Goal: Task Accomplishment & Management: Manage account settings

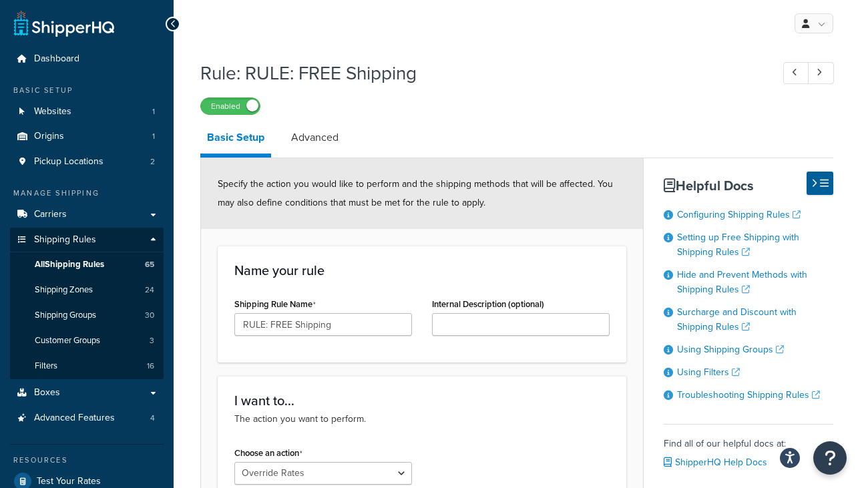
select select "OVERRIDE"
select select "SHIPPING_GROUP"
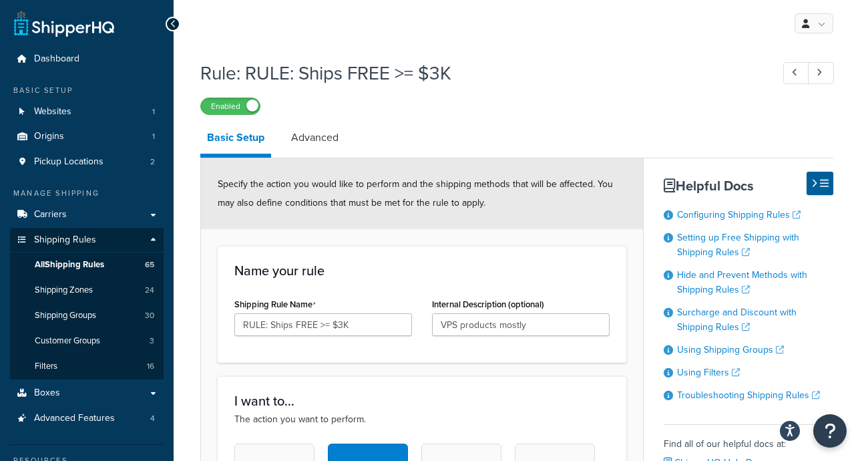
select select "SHIPPING_GROUP"
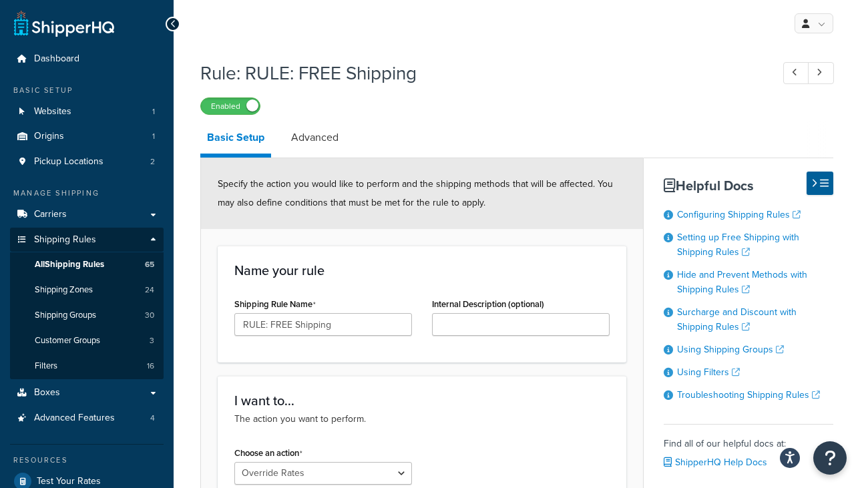
select select "OVERRIDE"
select select "SHIPPING_GROUP"
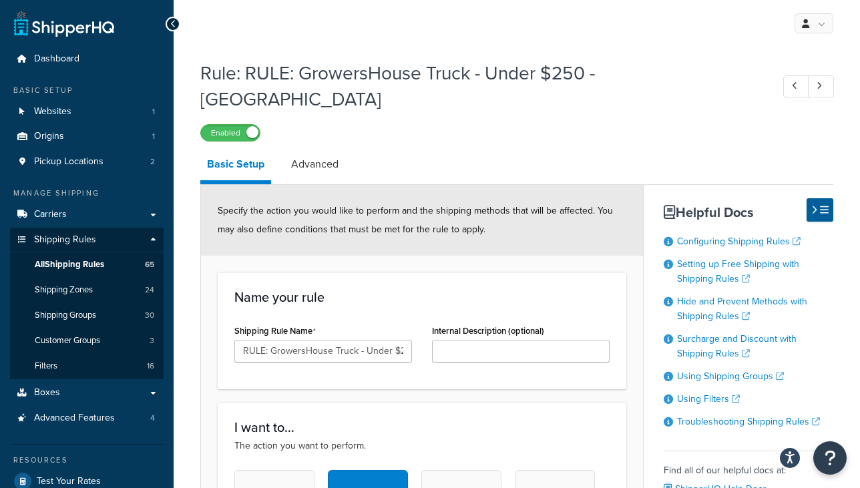
select select "PERCENTAGE"
select select "LOCATION"
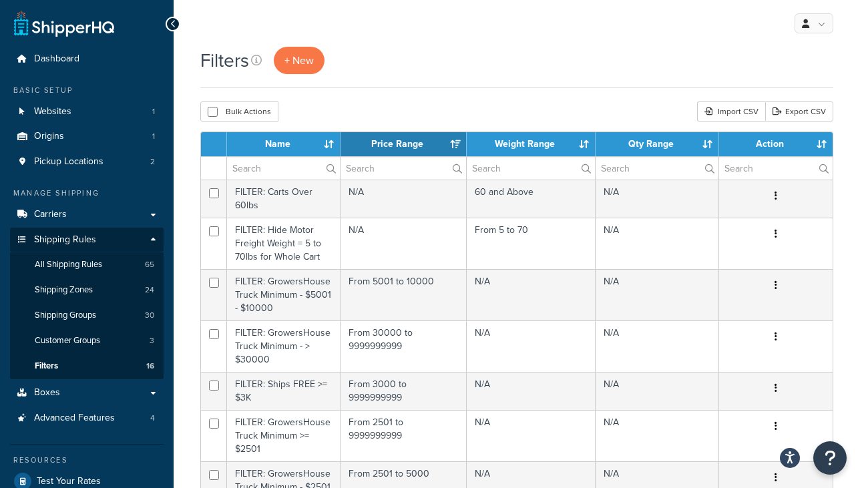
select select "15"
